Goal: Task Accomplishment & Management: Use online tool/utility

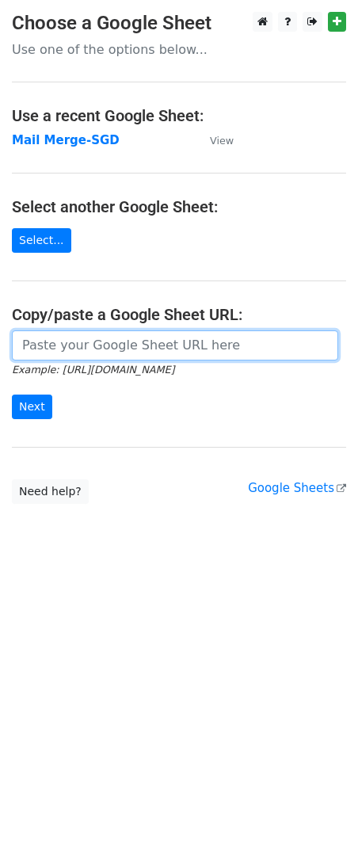
click at [123, 342] on input "url" at bounding box center [175, 345] width 326 height 30
paste input "[URL][DOMAIN_NAME]"
type input "[URL][DOMAIN_NAME]"
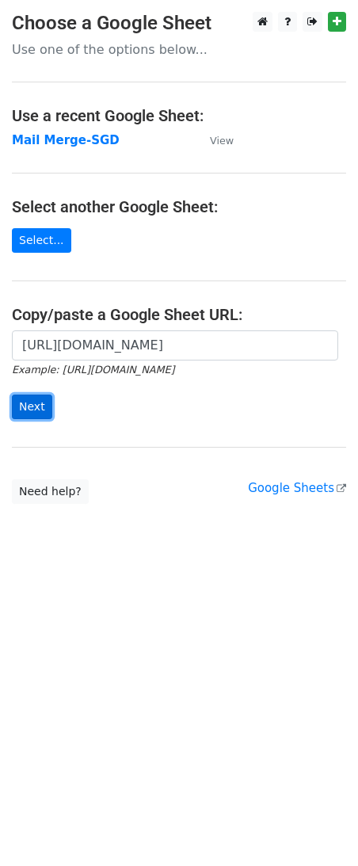
click at [30, 413] on input "Next" at bounding box center [32, 406] width 40 height 25
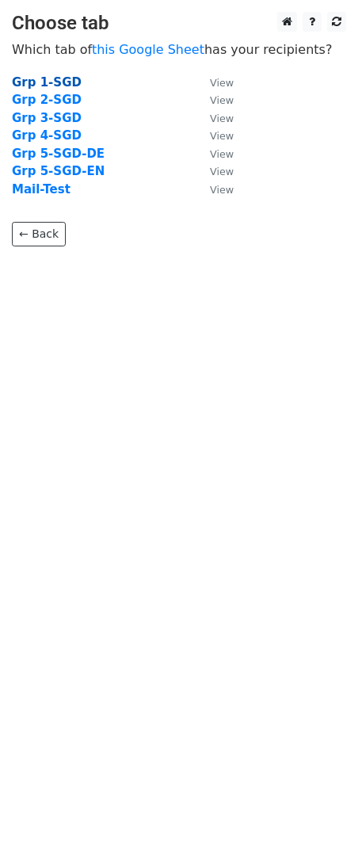
click at [39, 83] on strong "Grp 1-SGD" at bounding box center [47, 82] width 70 height 14
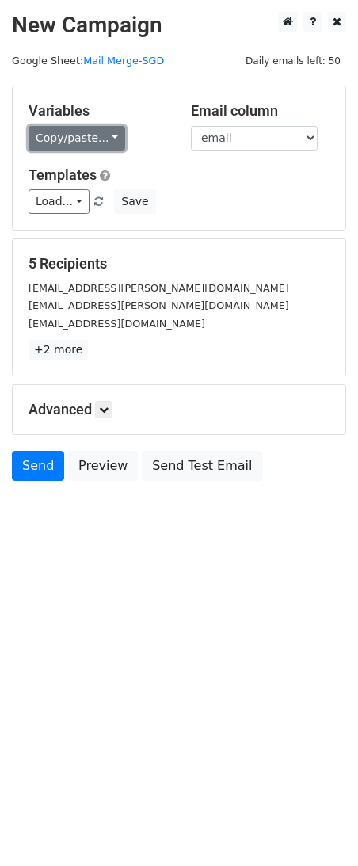
drag, startPoint x: 89, startPoint y: 148, endPoint x: 82, endPoint y: 143, distance: 9.0
click at [89, 148] on link "Copy/paste..." at bounding box center [77, 138] width 97 height 25
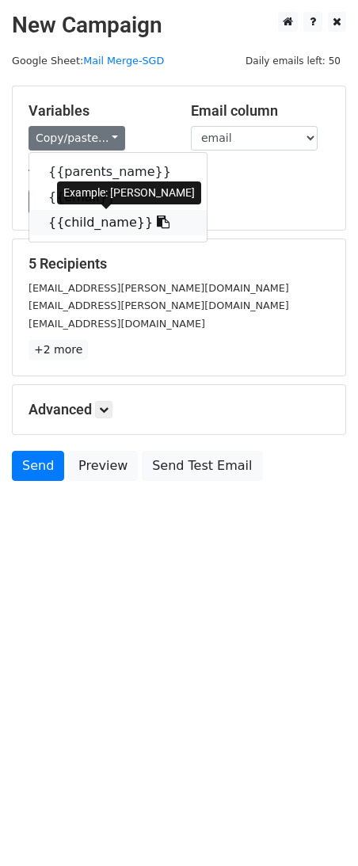
click at [72, 223] on link "{{child_name}}" at bounding box center [117, 222] width 177 height 25
